Goal: Information Seeking & Learning: Learn about a topic

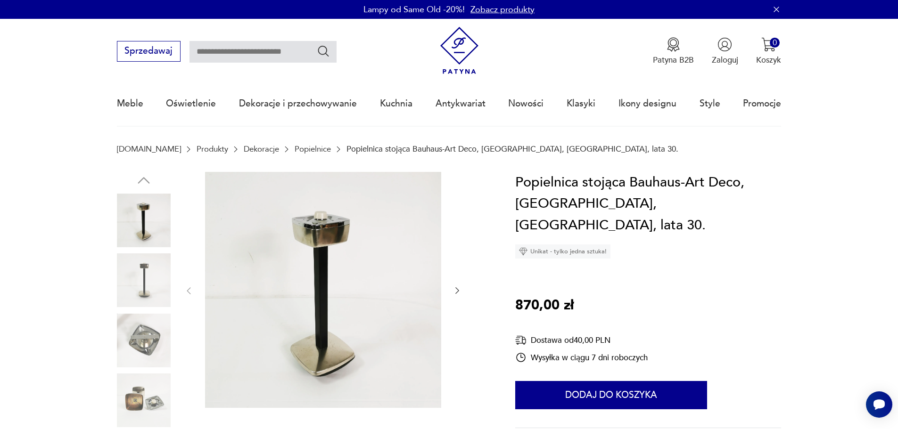
click at [145, 276] on img at bounding box center [144, 280] width 54 height 54
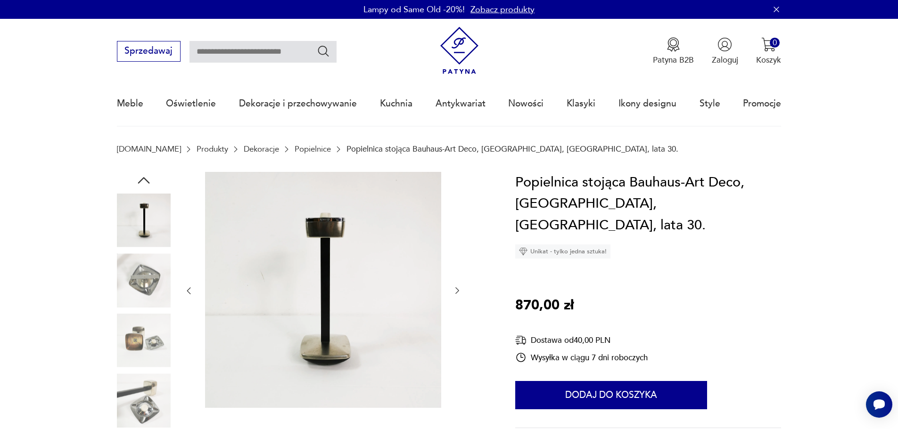
click at [148, 297] on img at bounding box center [144, 280] width 54 height 54
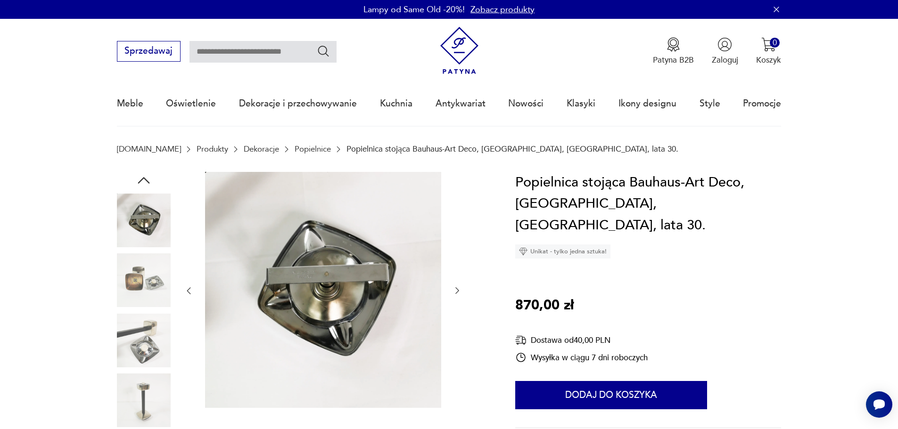
click at [148, 297] on img at bounding box center [144, 280] width 54 height 54
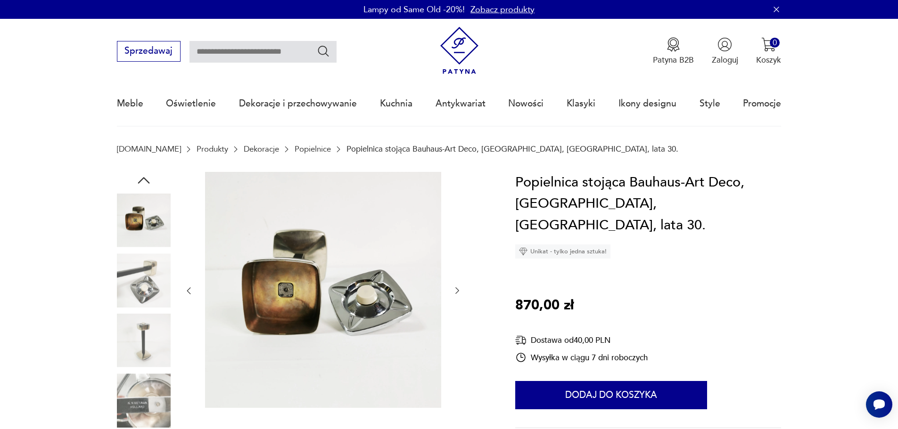
click at [148, 297] on img at bounding box center [144, 280] width 54 height 54
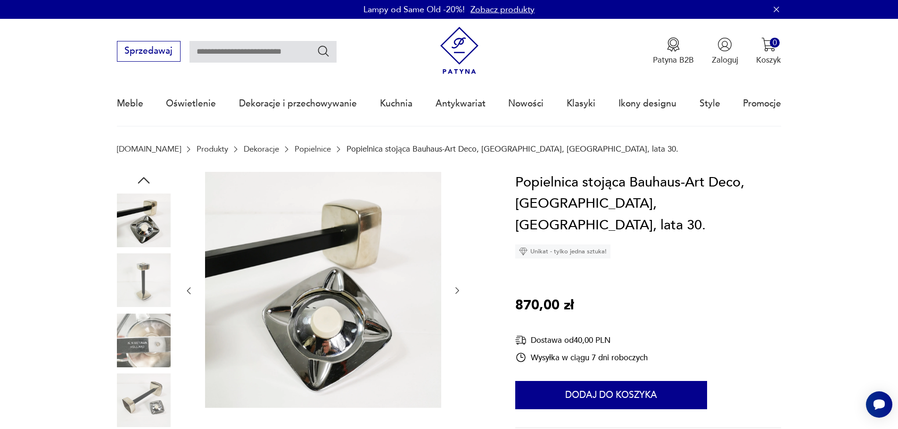
click at [147, 341] on img at bounding box center [144, 341] width 54 height 54
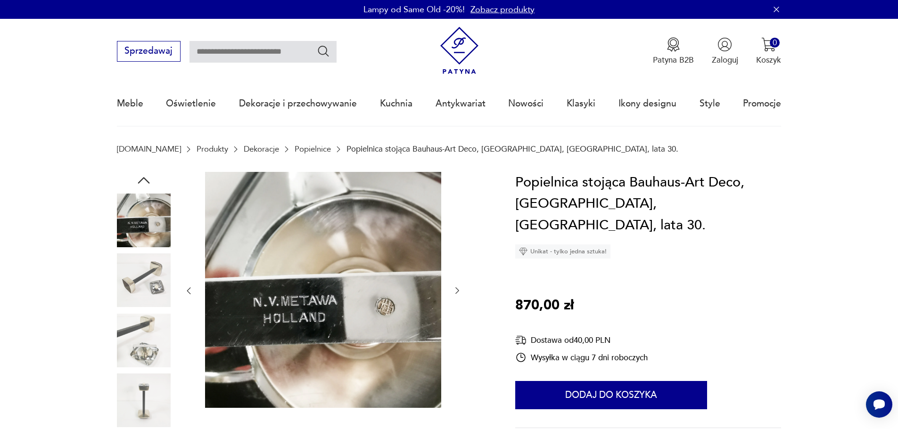
click at [147, 341] on img at bounding box center [144, 341] width 54 height 54
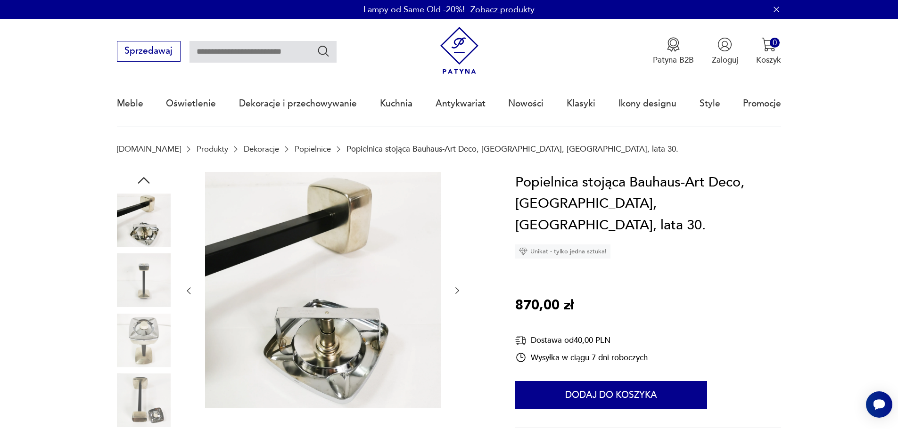
click at [147, 341] on img at bounding box center [144, 341] width 54 height 54
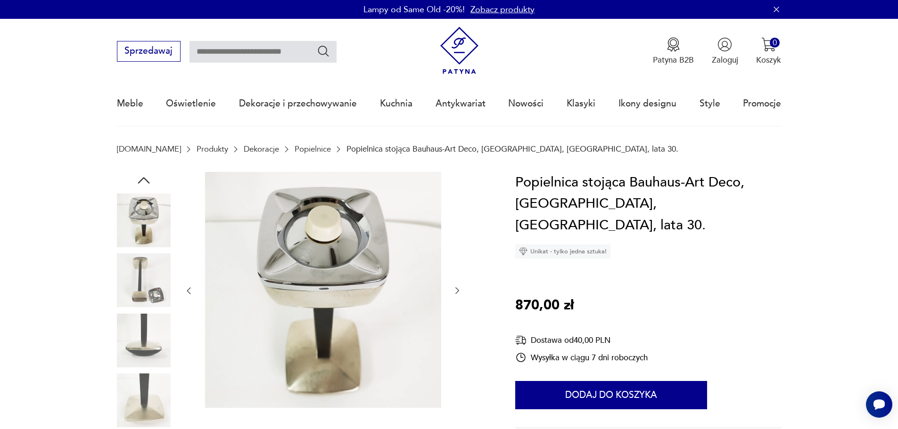
click at [147, 341] on img at bounding box center [144, 341] width 54 height 54
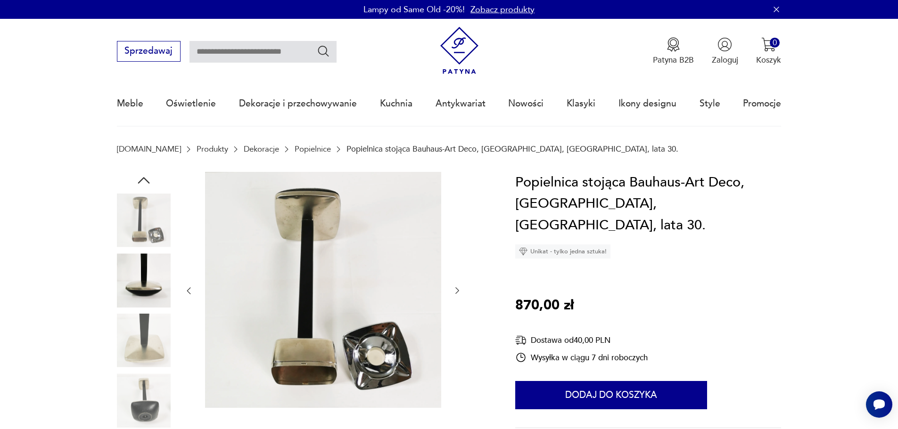
click at [147, 341] on img at bounding box center [144, 341] width 54 height 54
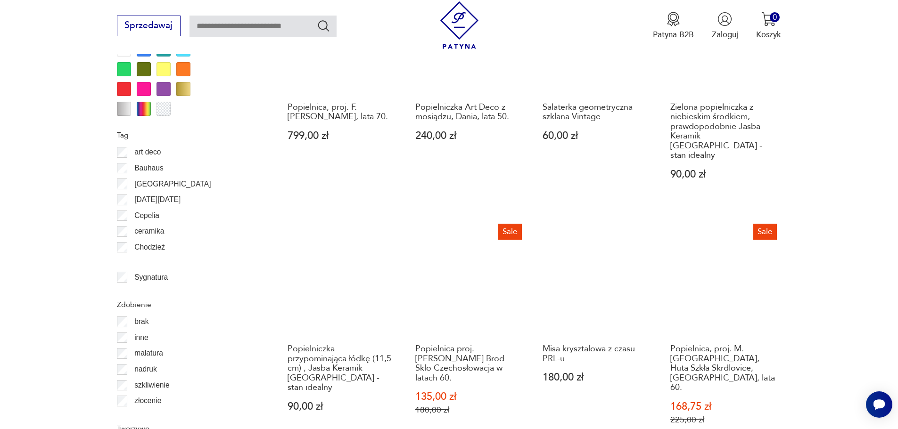
scroll to position [1115, 0]
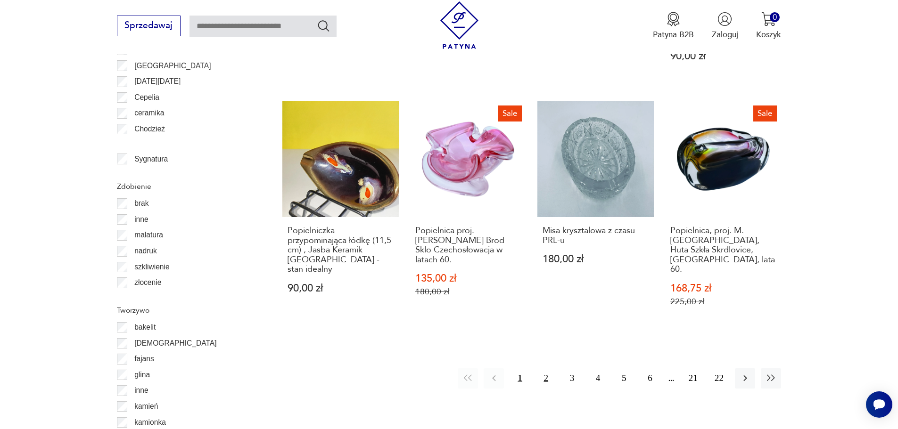
click at [545, 368] on button "2" at bounding box center [546, 378] width 20 height 20
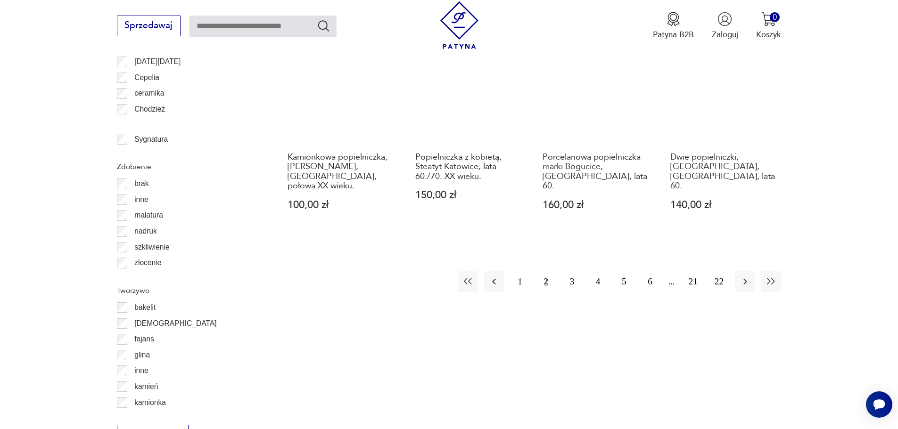
scroll to position [1209, 0]
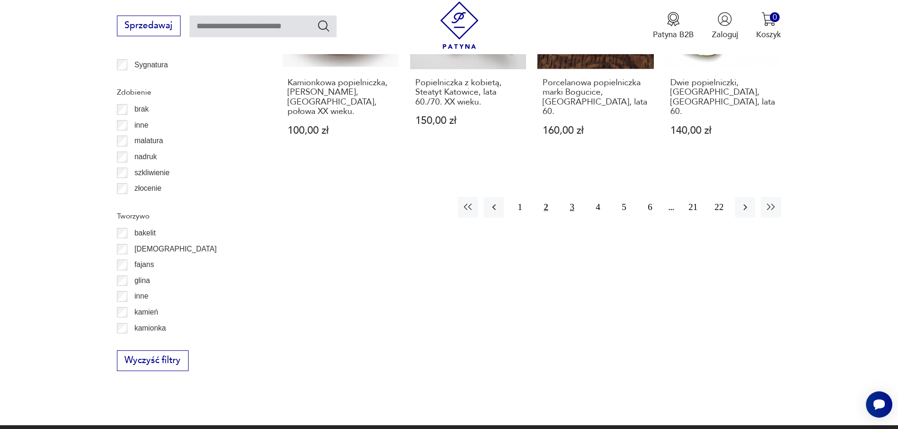
click at [569, 197] on button "3" at bounding box center [572, 207] width 20 height 20
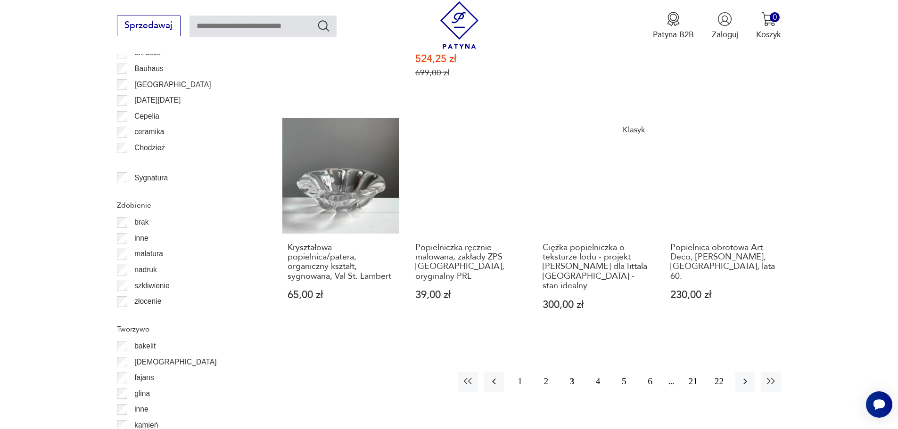
scroll to position [1162, 0]
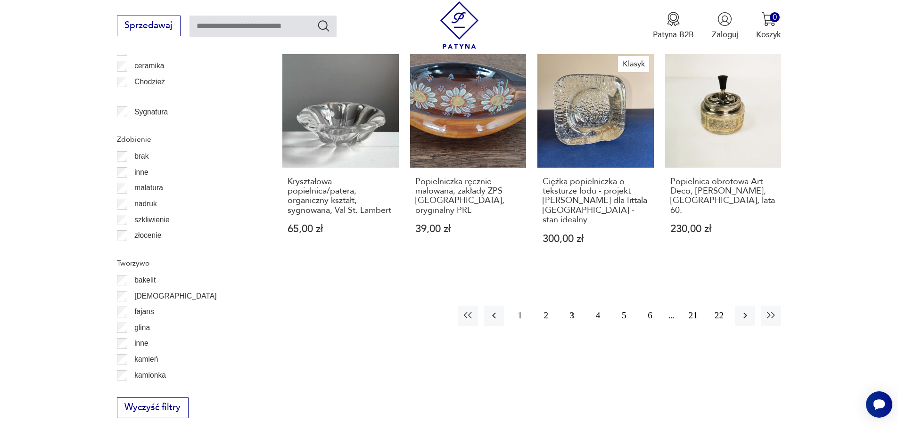
click at [594, 306] on button "4" at bounding box center [598, 316] width 20 height 20
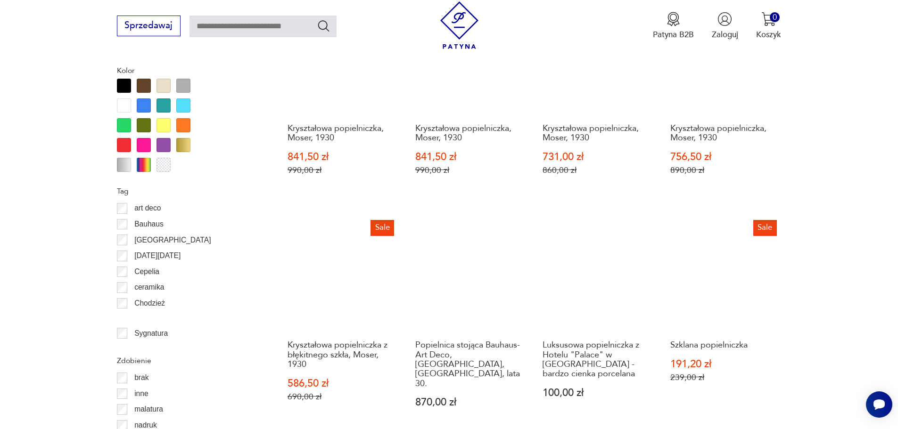
scroll to position [1021, 0]
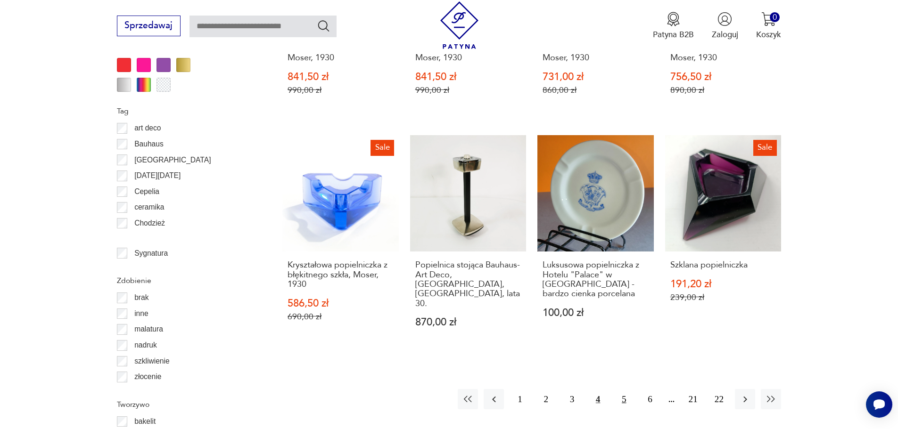
click at [624, 389] on button "5" at bounding box center [623, 399] width 20 height 20
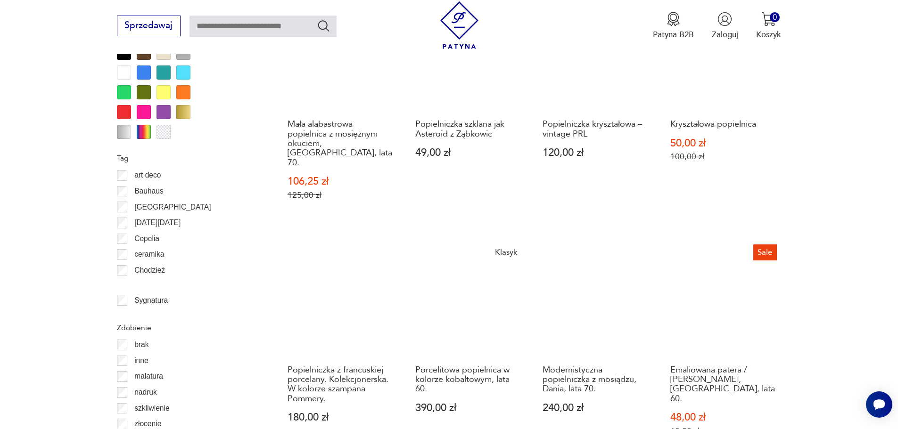
scroll to position [1162, 0]
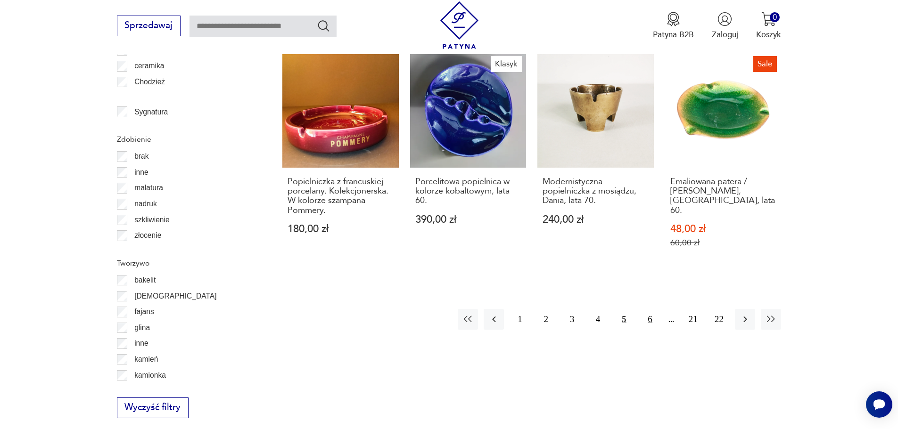
click at [649, 309] on button "6" at bounding box center [649, 319] width 20 height 20
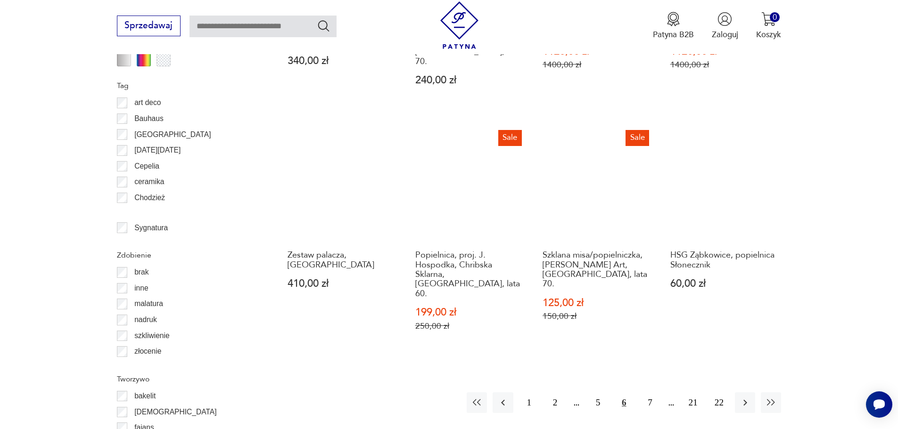
scroll to position [1068, 0]
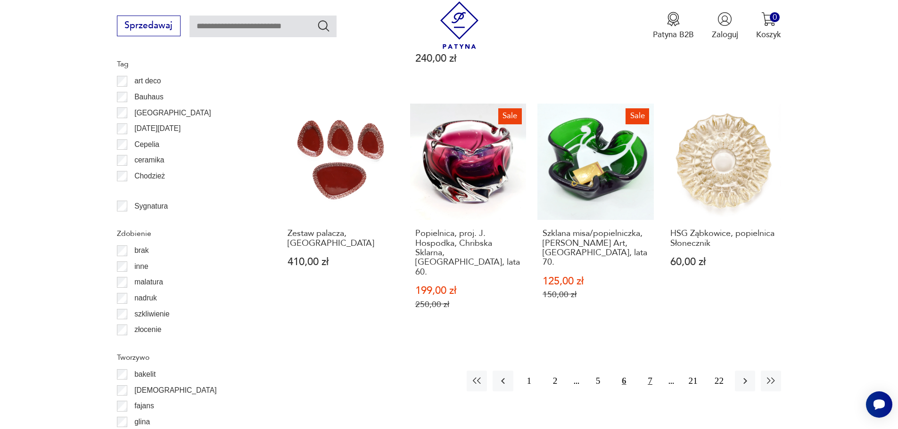
click at [650, 371] on button "7" at bounding box center [649, 381] width 20 height 20
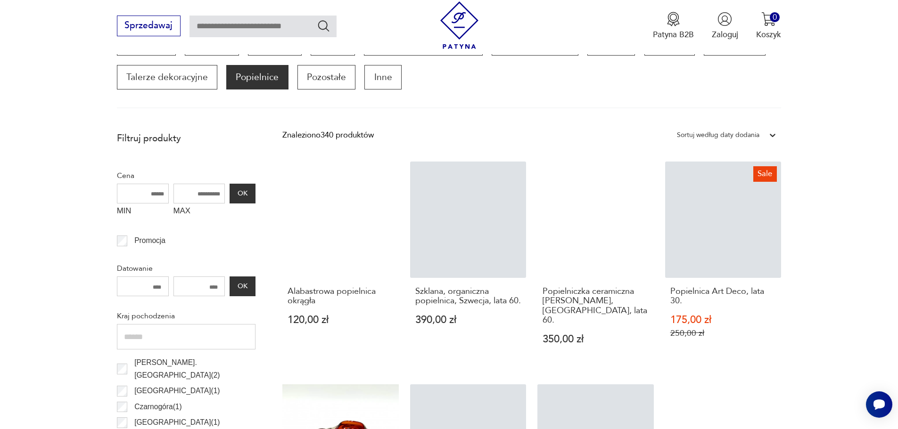
scroll to position [314, 0]
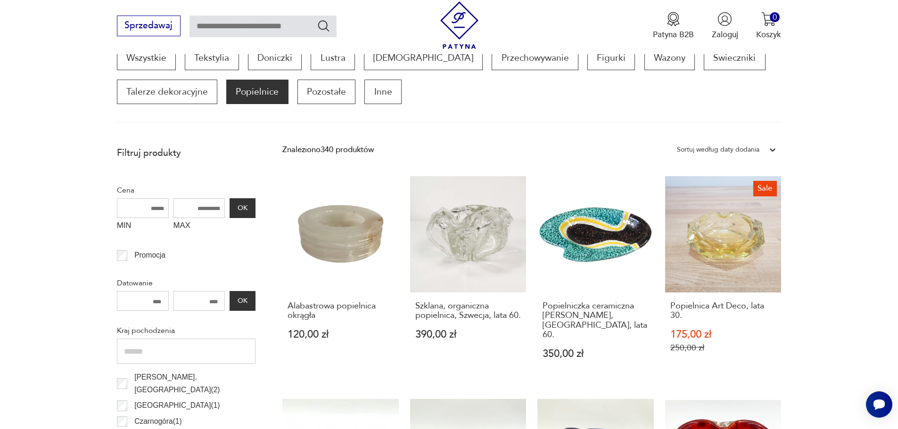
scroll to position [1068, 0]
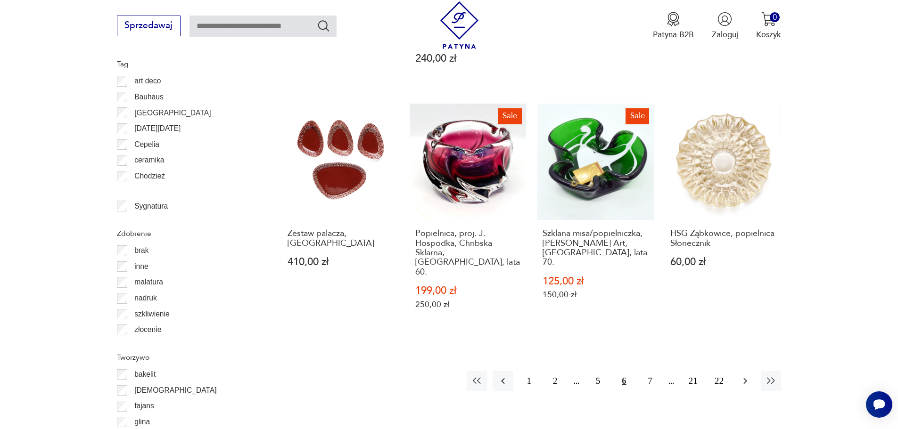
click at [748, 376] on icon "button" at bounding box center [744, 381] width 11 height 11
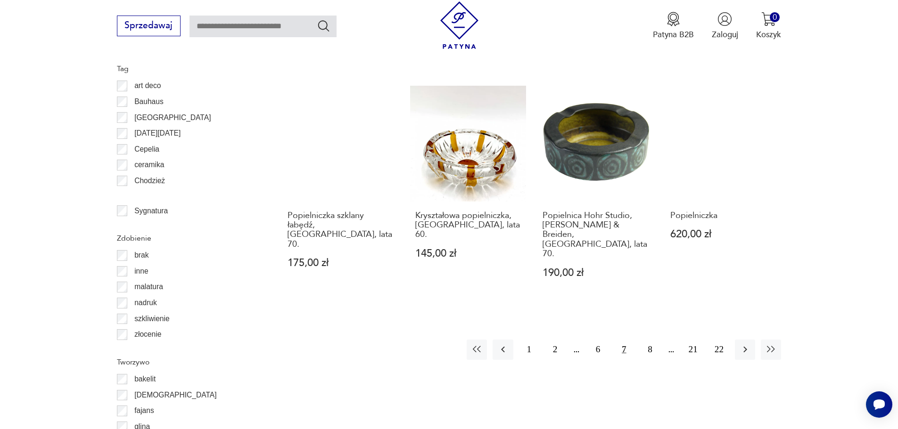
scroll to position [1115, 0]
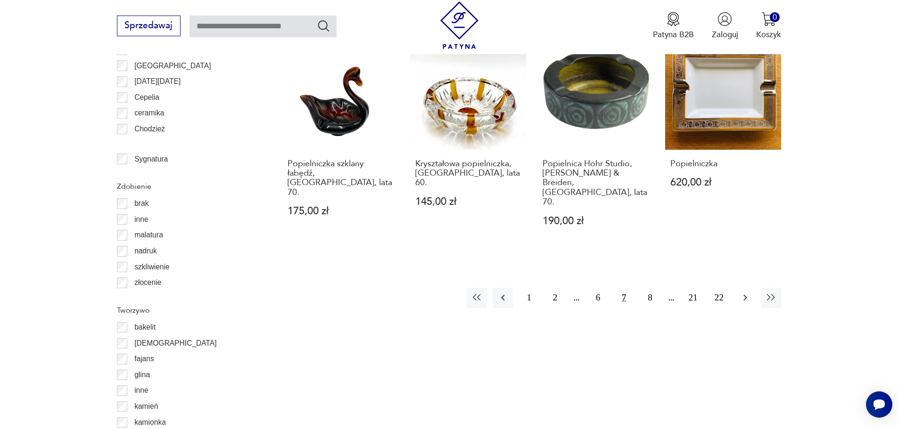
click at [750, 288] on button "button" at bounding box center [745, 298] width 20 height 20
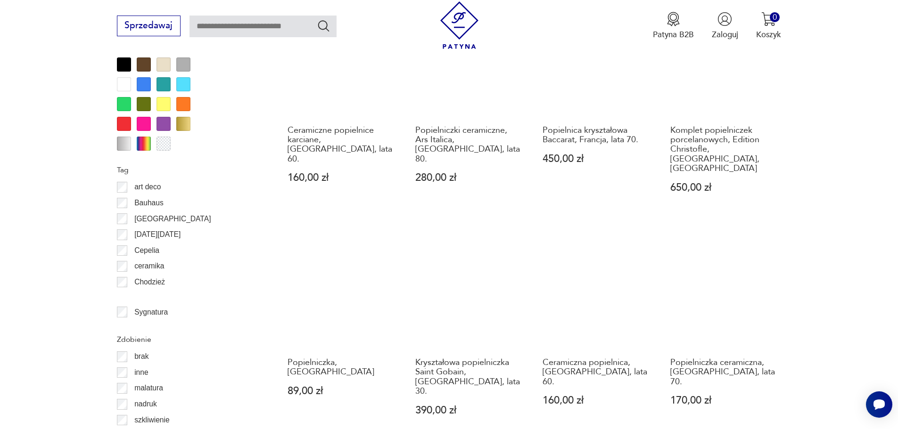
scroll to position [1021, 0]
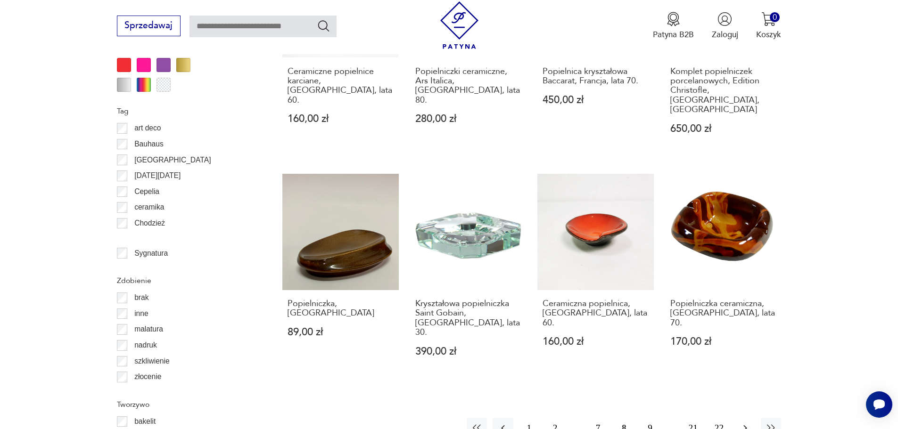
click at [743, 423] on icon "button" at bounding box center [744, 428] width 11 height 11
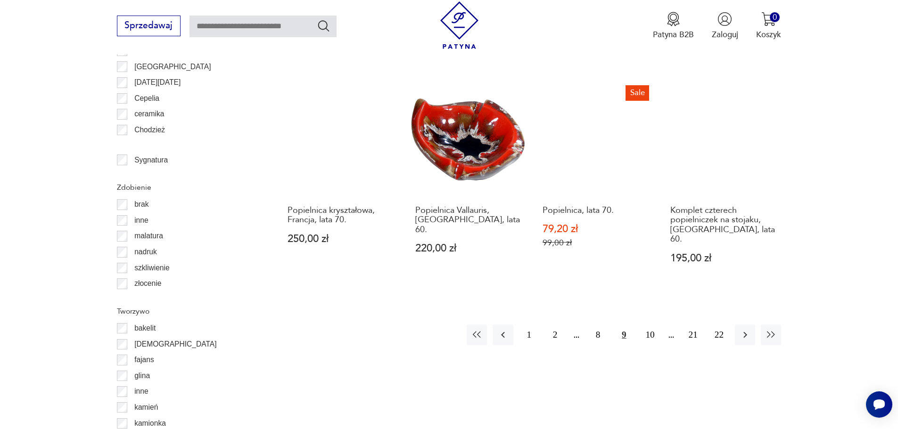
scroll to position [1115, 0]
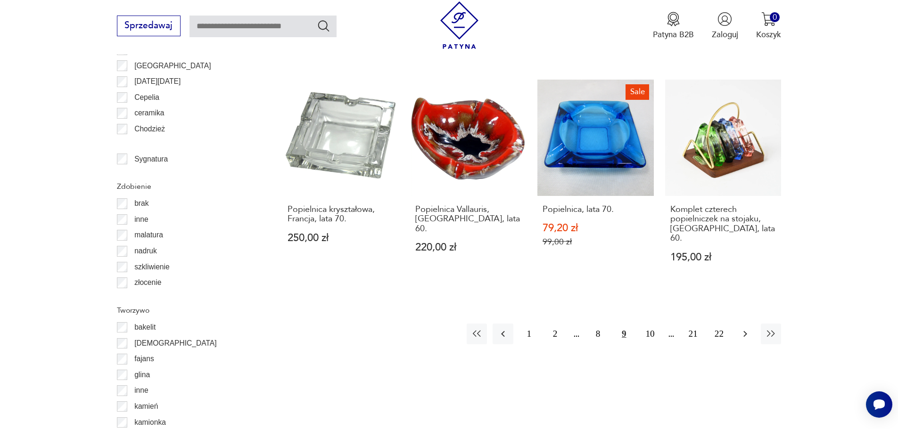
click at [746, 328] on icon "button" at bounding box center [744, 333] width 11 height 11
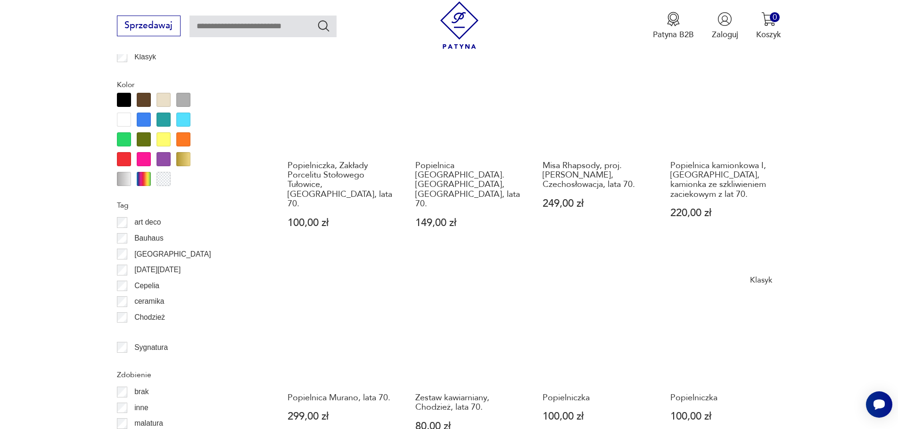
scroll to position [1162, 0]
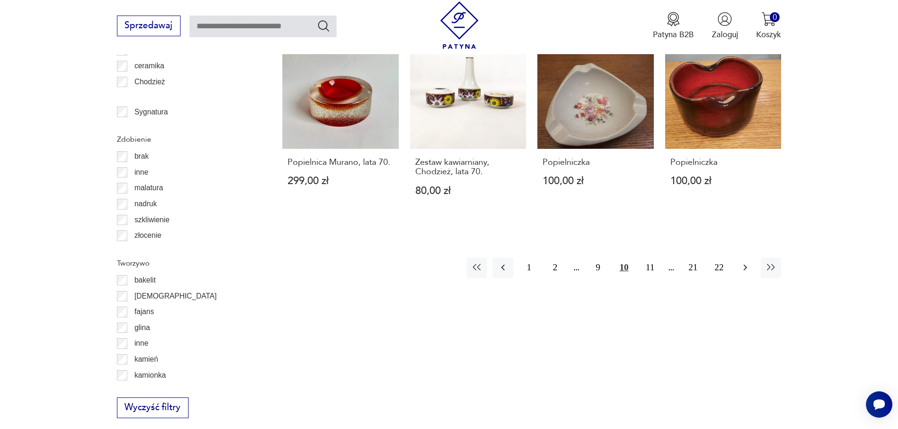
click at [747, 262] on icon "button" at bounding box center [744, 267] width 11 height 11
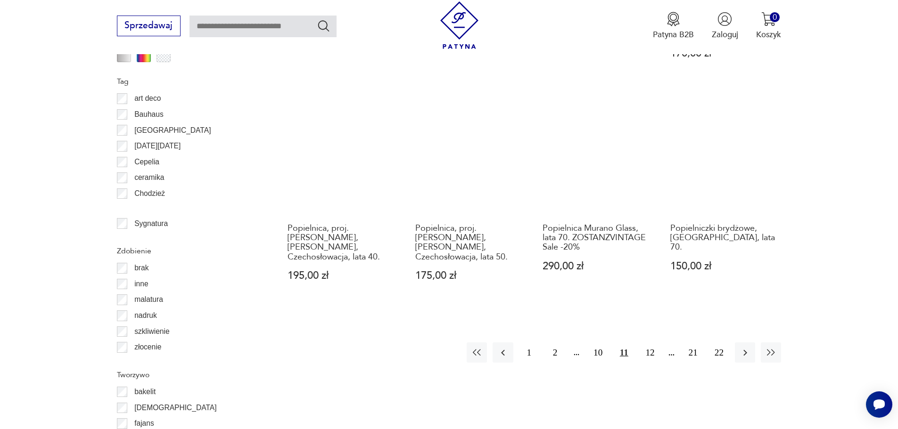
scroll to position [1115, 0]
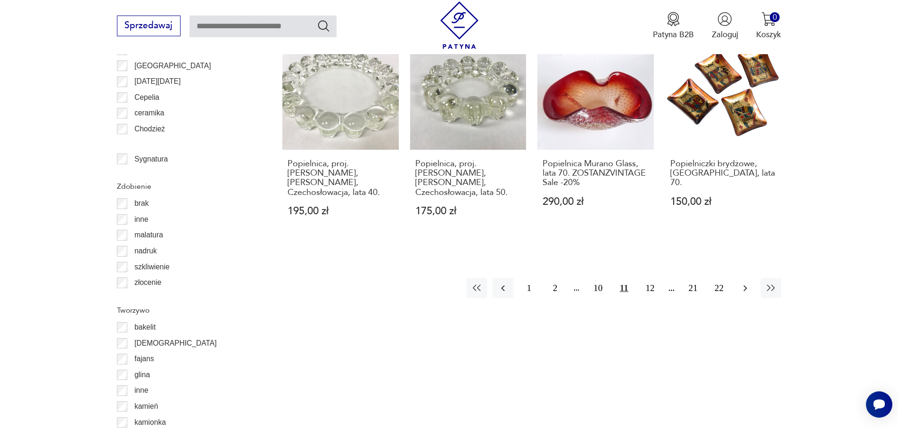
click at [743, 283] on icon "button" at bounding box center [744, 288] width 11 height 11
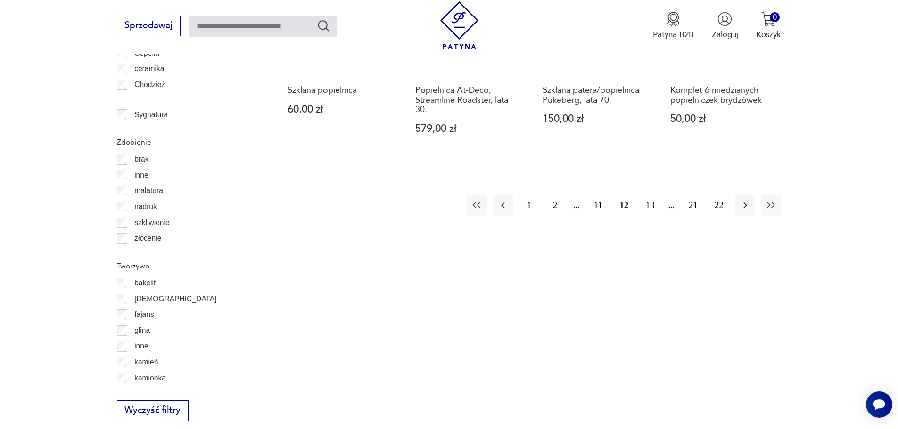
scroll to position [1162, 0]
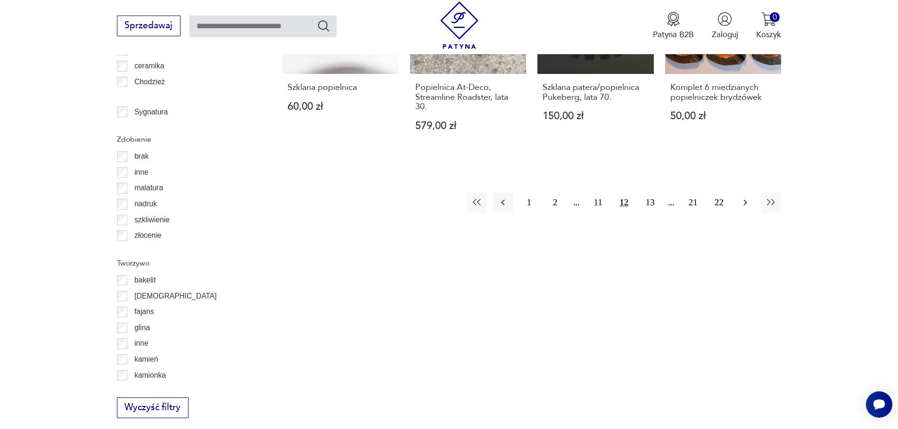
click at [747, 197] on icon "button" at bounding box center [744, 202] width 11 height 11
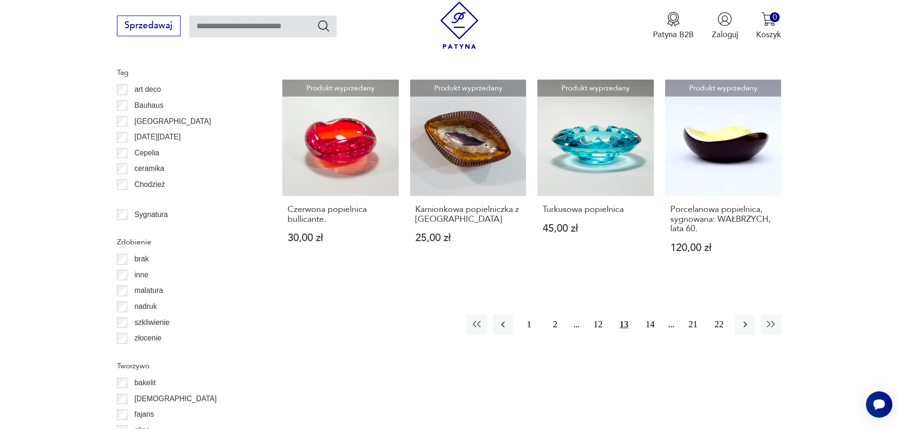
scroll to position [1115, 0]
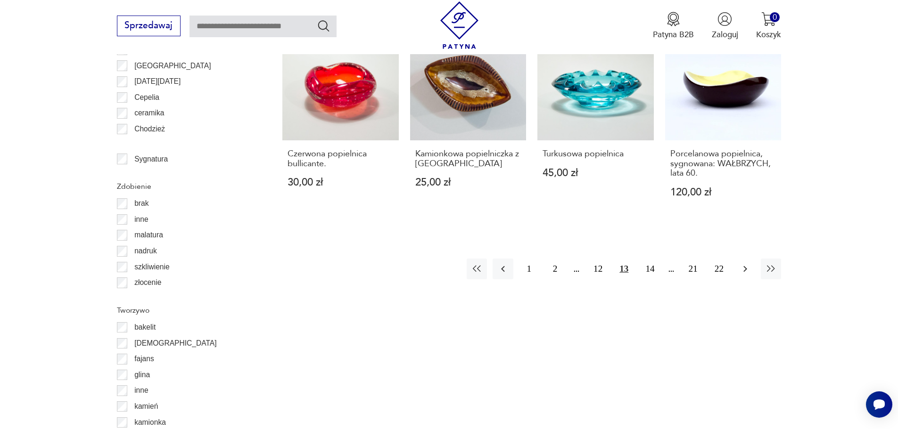
click at [742, 263] on icon "button" at bounding box center [744, 268] width 11 height 11
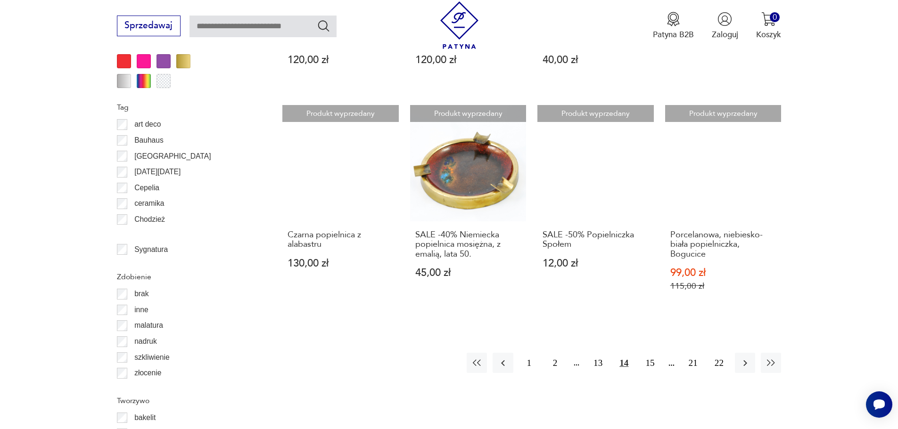
scroll to position [1115, 0]
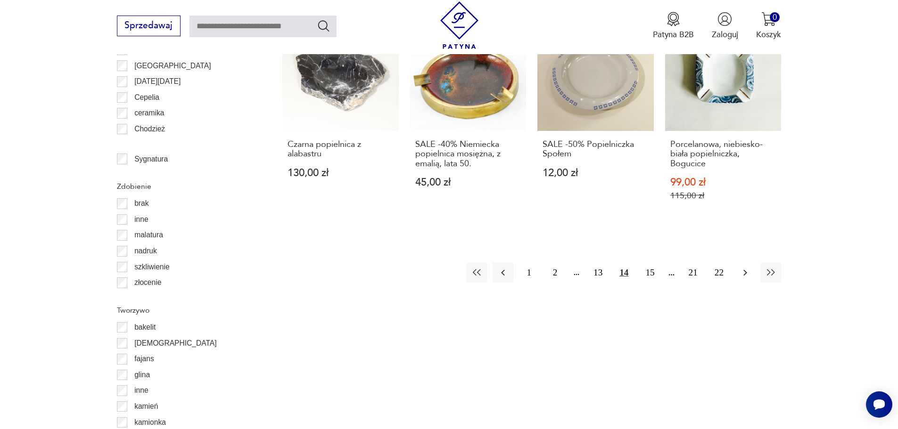
click at [745, 275] on icon "button" at bounding box center [744, 272] width 11 height 11
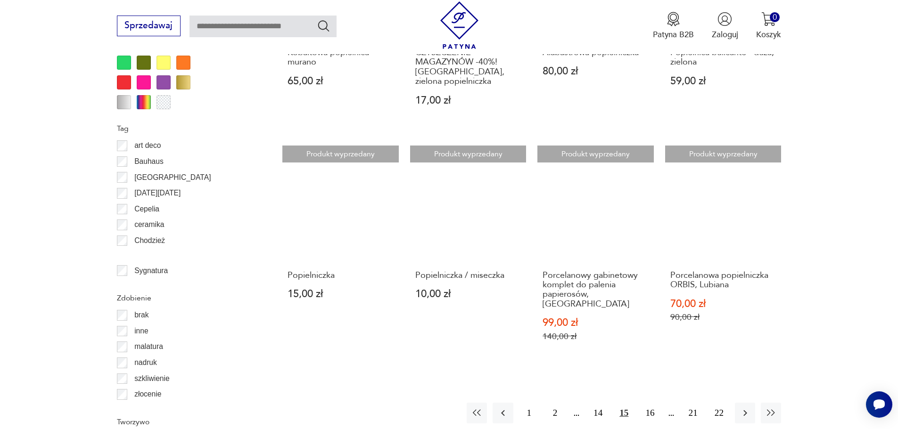
scroll to position [1115, 0]
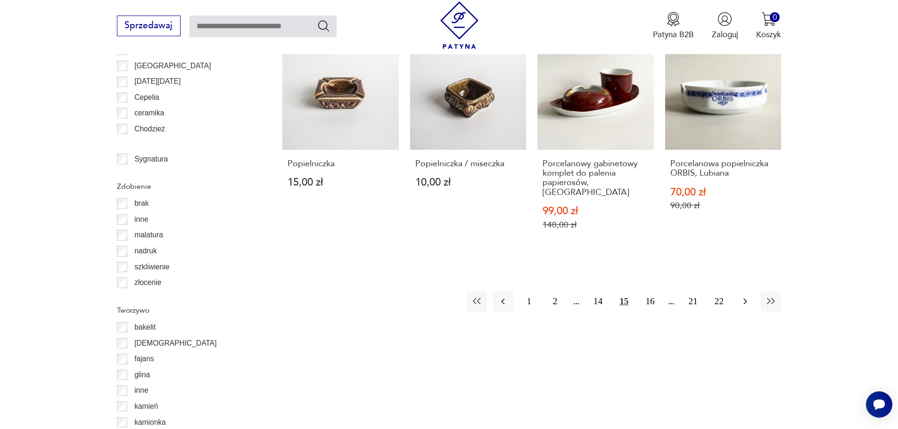
click at [747, 296] on icon "button" at bounding box center [744, 301] width 11 height 11
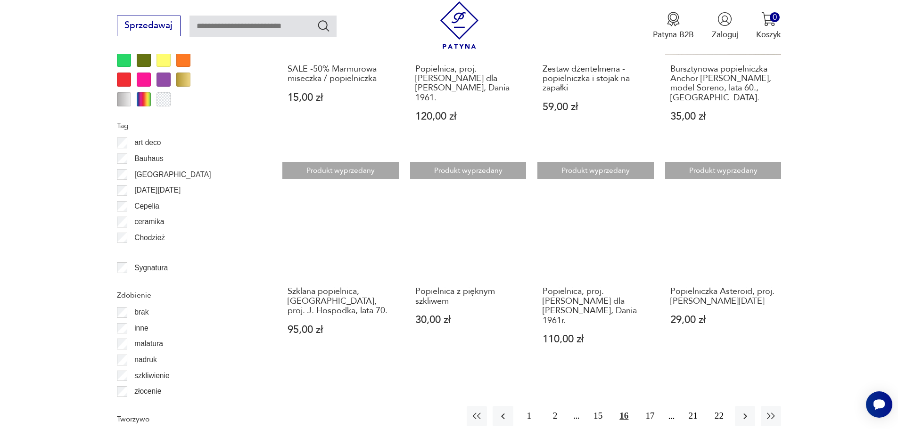
scroll to position [1115, 0]
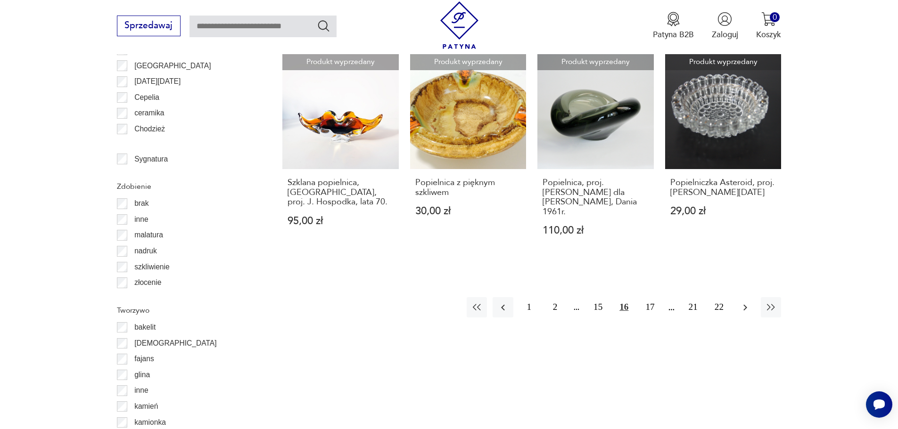
click at [747, 302] on icon "button" at bounding box center [744, 307] width 11 height 11
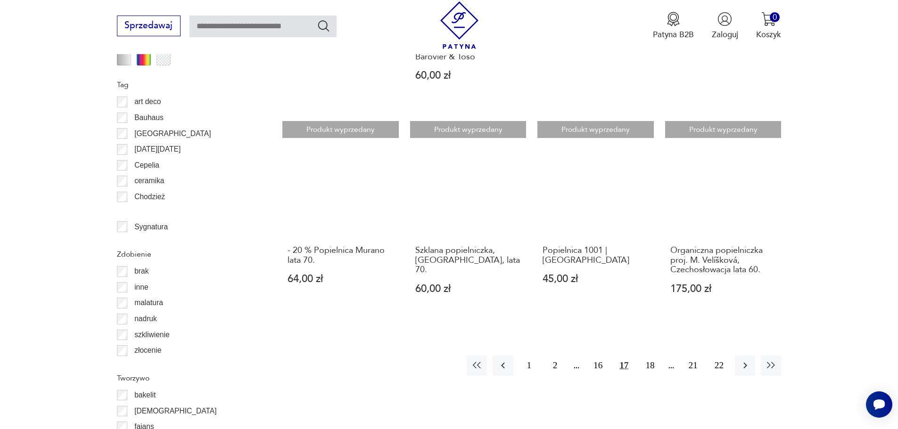
scroll to position [1115, 0]
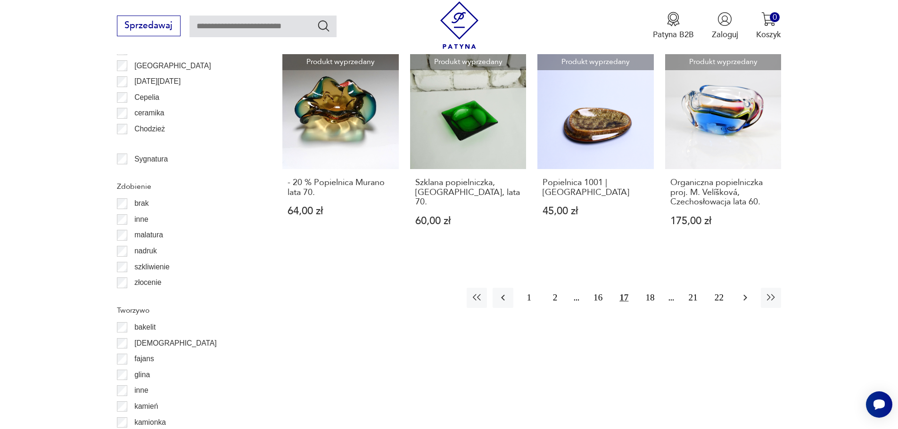
click at [743, 292] on icon "button" at bounding box center [744, 297] width 11 height 11
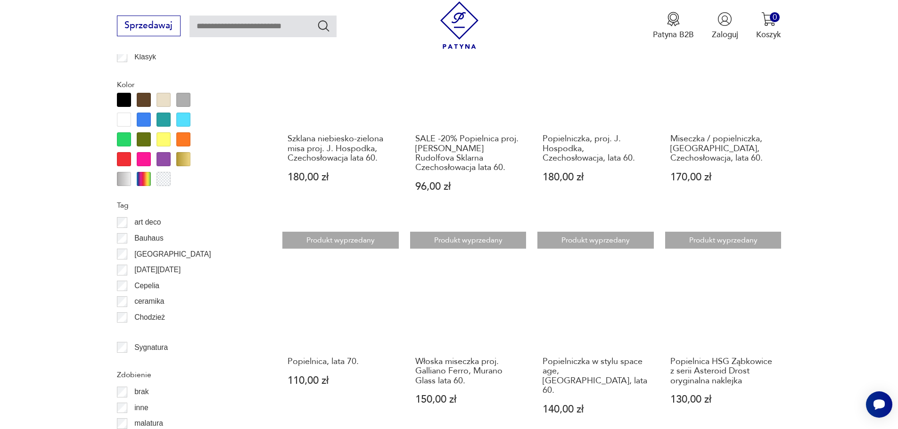
scroll to position [1162, 0]
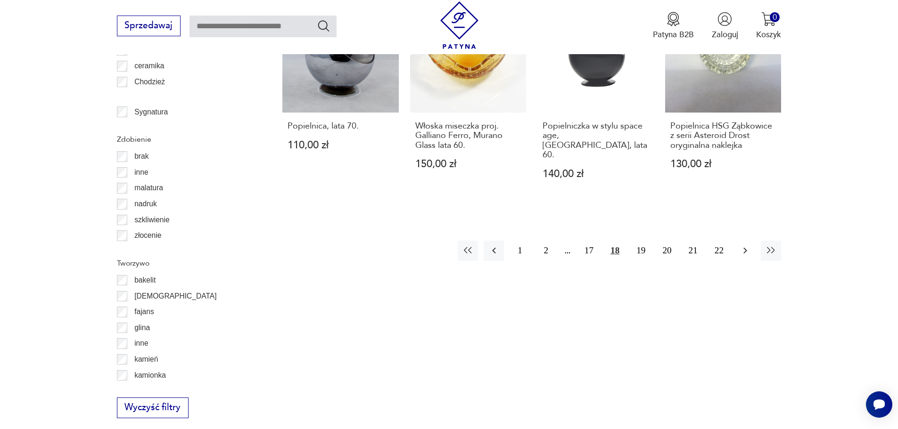
click at [748, 245] on icon "button" at bounding box center [744, 250] width 11 height 11
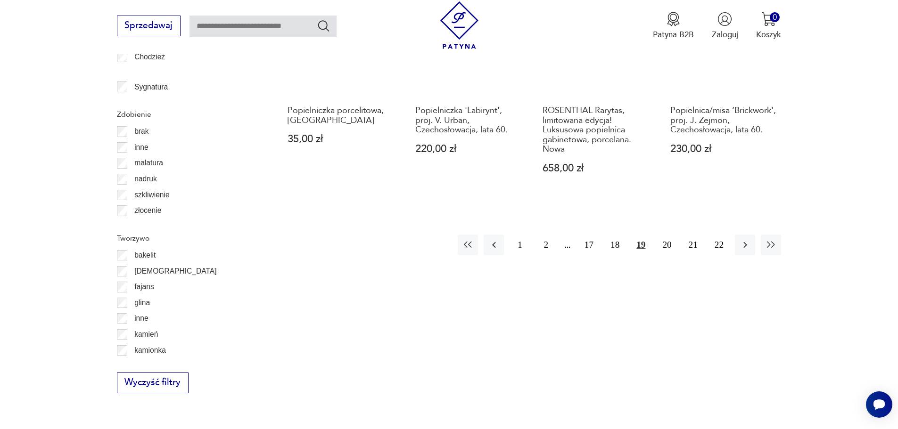
scroll to position [1209, 0]
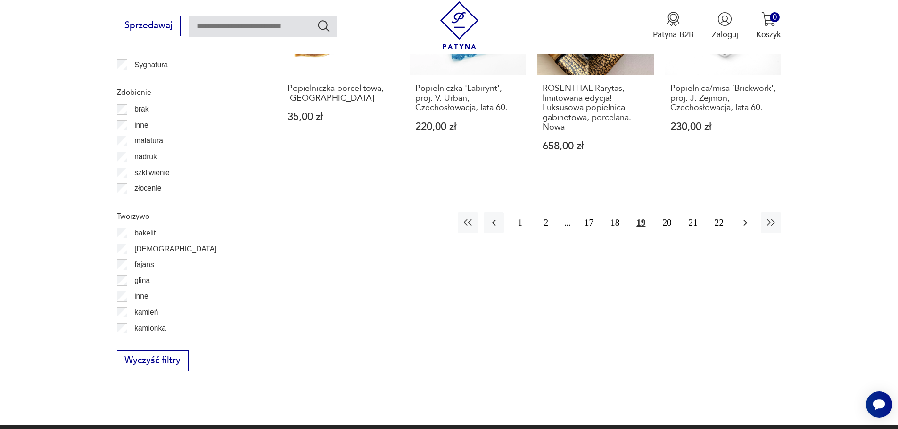
click at [747, 217] on icon "button" at bounding box center [744, 222] width 11 height 11
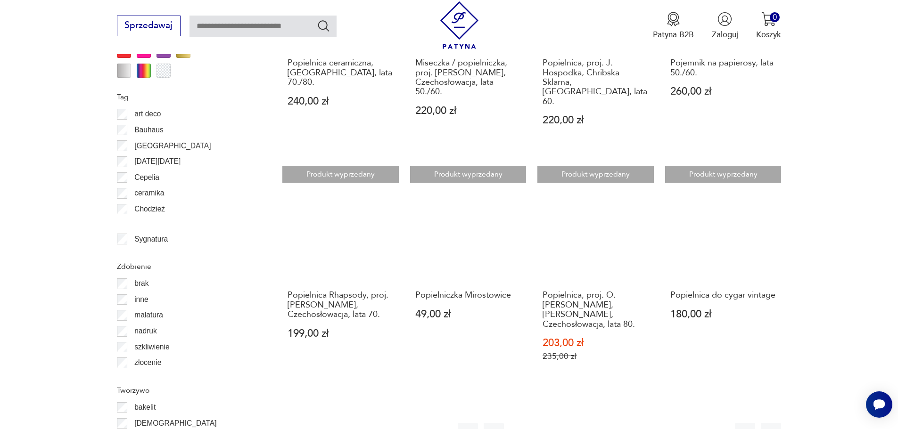
scroll to position [1068, 0]
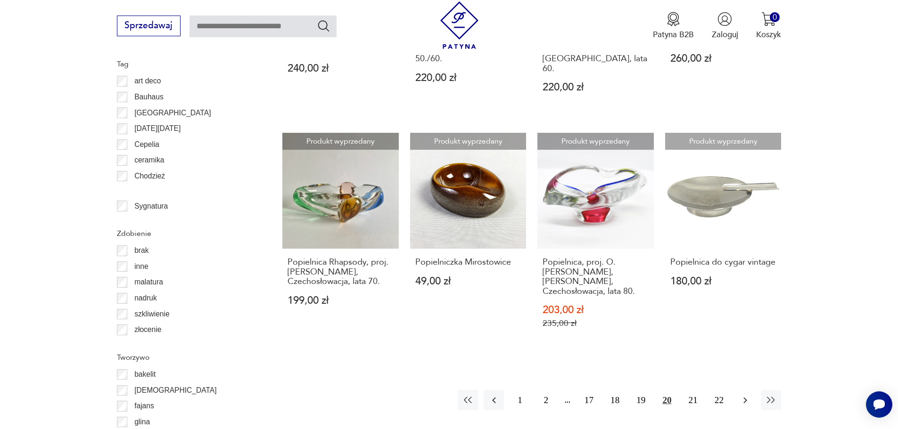
click at [752, 390] on button "button" at bounding box center [745, 400] width 20 height 20
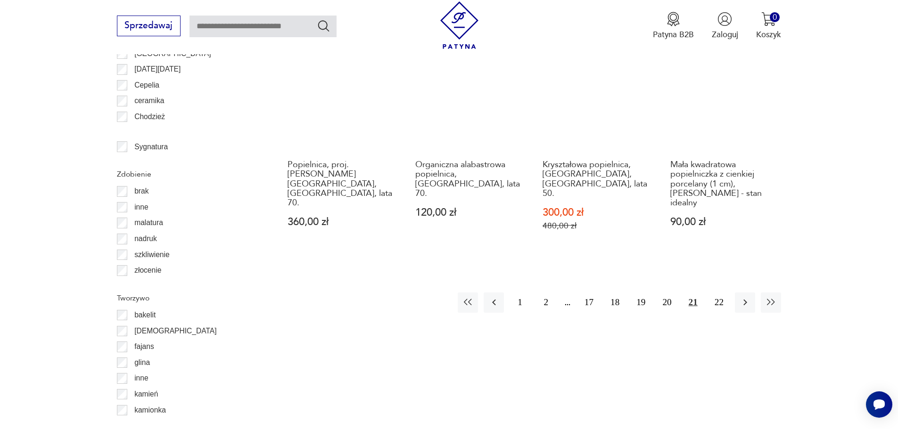
scroll to position [1162, 0]
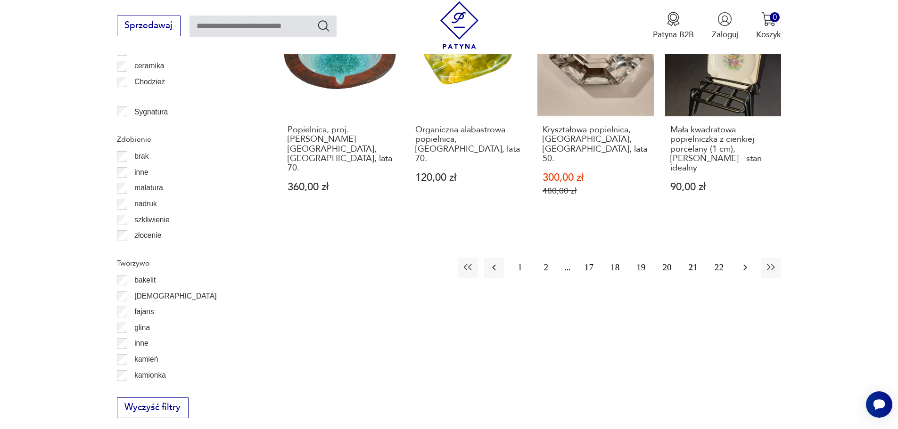
click at [738, 258] on button "button" at bounding box center [745, 268] width 20 height 20
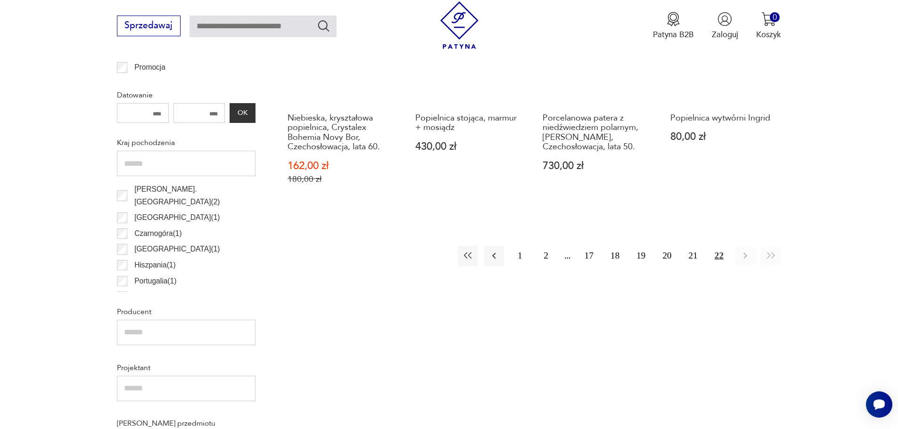
scroll to position [502, 0]
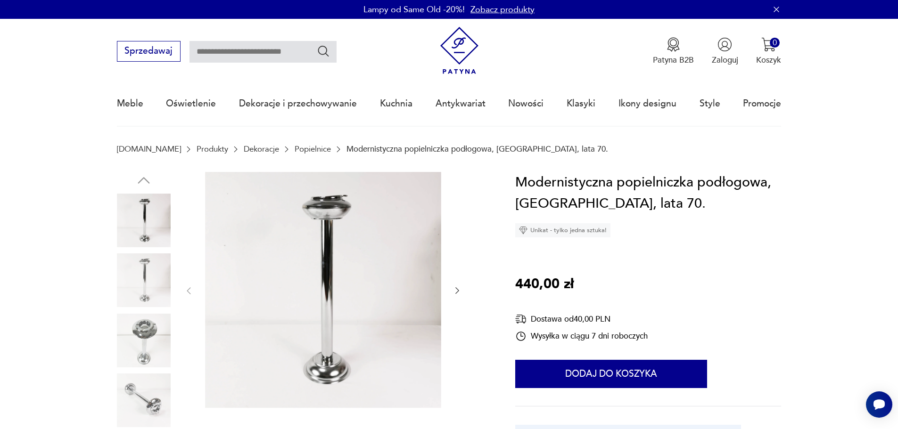
click at [457, 290] on icon "button" at bounding box center [456, 290] width 9 height 9
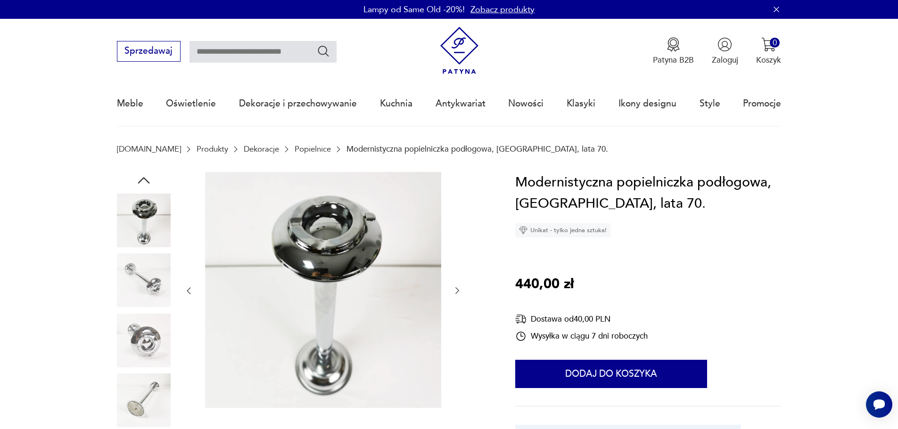
click at [457, 290] on icon "button" at bounding box center [456, 290] width 9 height 9
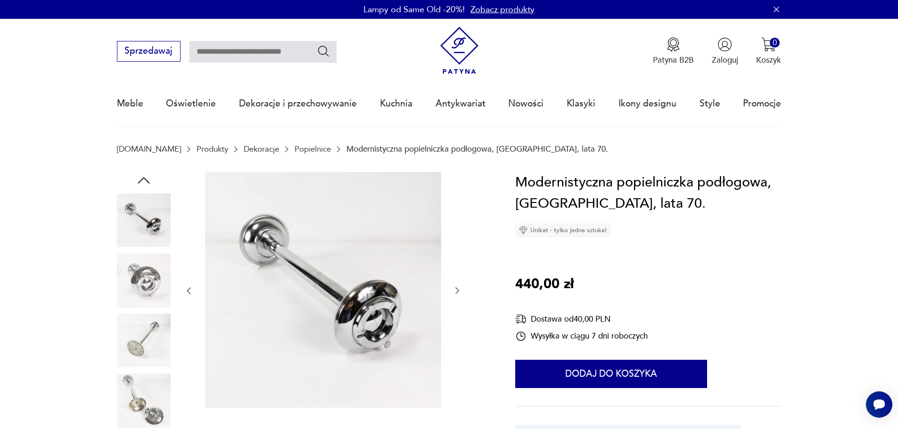
click at [457, 290] on icon "button" at bounding box center [456, 290] width 9 height 9
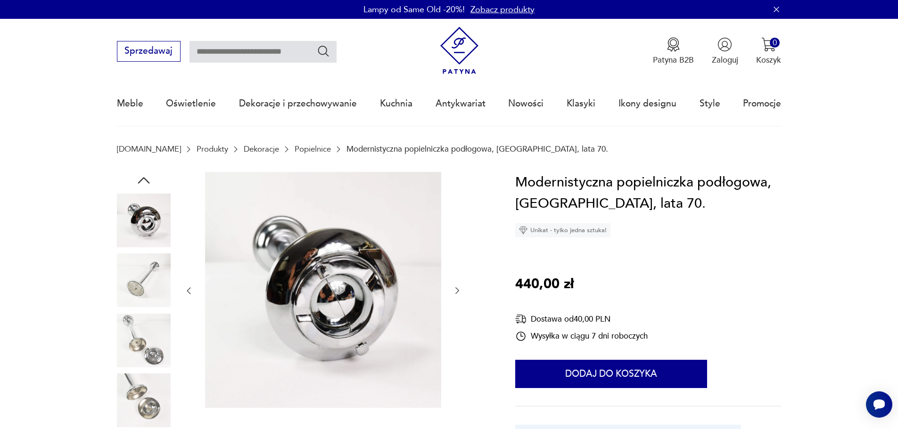
click at [457, 290] on icon "button" at bounding box center [456, 290] width 9 height 9
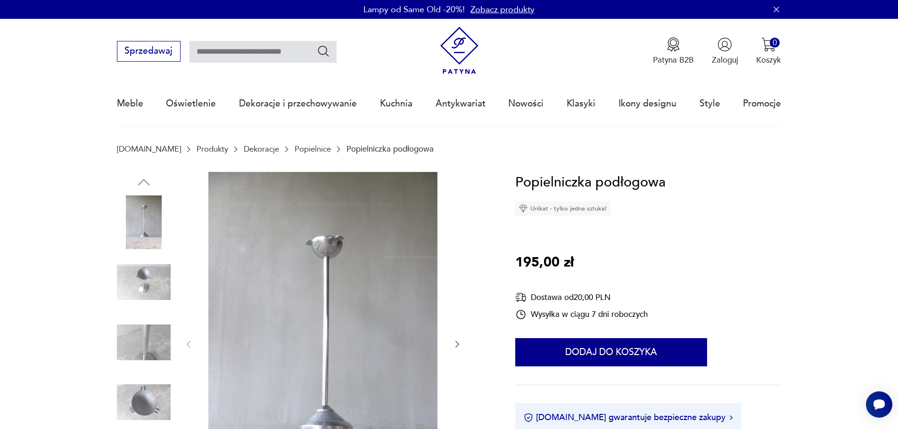
click at [147, 287] on img at bounding box center [144, 282] width 54 height 54
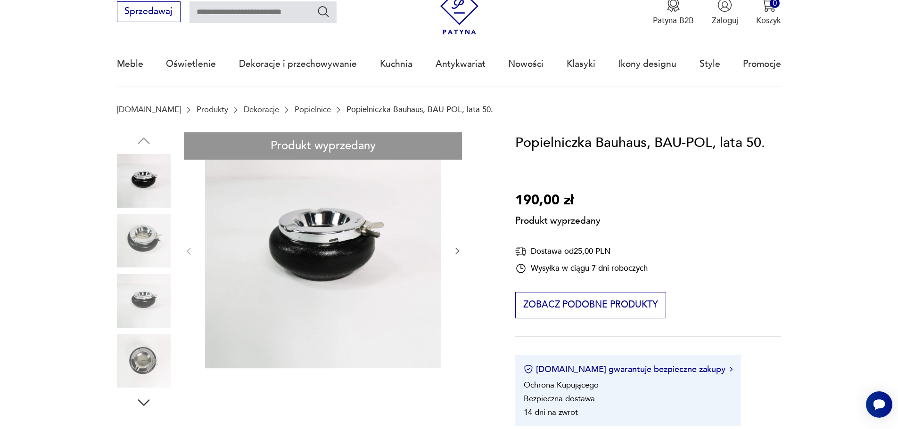
scroll to position [94, 0]
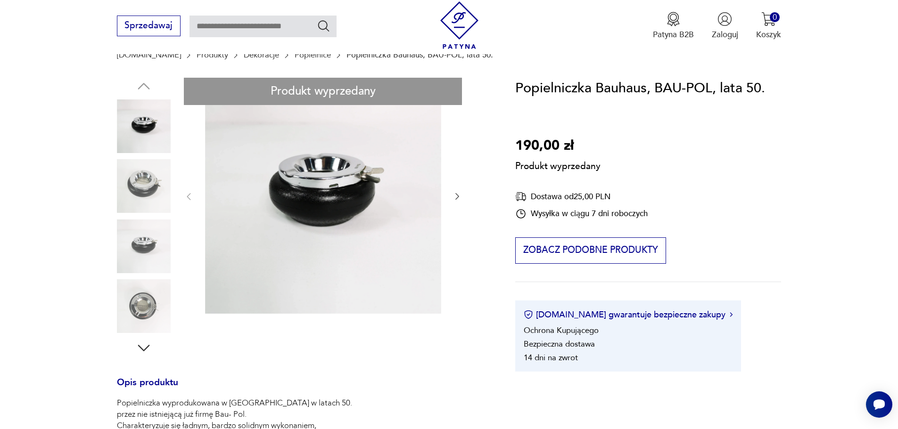
click at [145, 220] on div "Produkt wyprzedany Opis produktu Popielniczka wyprodukowana w [GEOGRAPHIC_DATA]…" at bounding box center [302, 414] width 371 height 672
click at [139, 257] on div "Produkt wyprzedany Opis produktu Popielniczka wyprodukowana w [GEOGRAPHIC_DATA]…" at bounding box center [302, 414] width 371 height 672
drag, startPoint x: 514, startPoint y: 90, endPoint x: 711, endPoint y: 86, distance: 197.0
click at [711, 86] on section "Produkt wyprzedany Opis produktu Popielniczka wyprodukowana w [GEOGRAPHIC_DATA]…" at bounding box center [449, 427] width 898 height 699
copy h1 "Popielniczka Bauhaus, BAU-POL"
